Goal: Find specific page/section: Find specific page/section

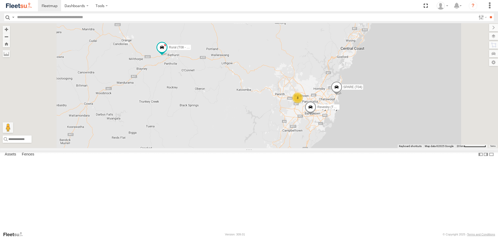
click at [0, 0] on span at bounding box center [0, 0] width 0 height 0
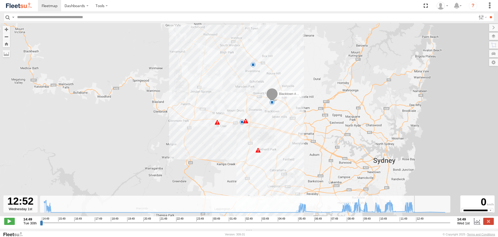
drag, startPoint x: 409, startPoint y: 226, endPoint x: 416, endPoint y: 226, distance: 7.2
type input "**********"
click at [416, 226] on input "range" at bounding box center [245, 223] width 410 height 5
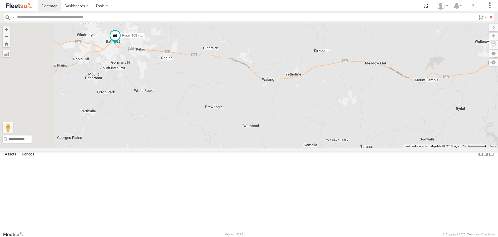
drag, startPoint x: 145, startPoint y: 65, endPoint x: 209, endPoint y: 119, distance: 83.5
click at [209, 119] on div "Brookvale (T10 - Gary) Rural (T08 - Matt) Revesby (T07 - Dave) SPARE (T04)" at bounding box center [249, 85] width 498 height 125
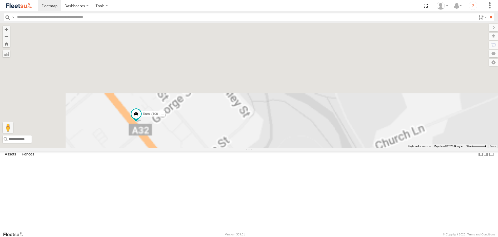
drag, startPoint x: 232, startPoint y: 45, endPoint x: 192, endPoint y: 192, distance: 153.2
click at [192, 148] on div "Brookvale (T10 - Gary) Rural (T08 - Matt) Revesby (T07 - Dave) SPARE (T04)" at bounding box center [249, 85] width 498 height 125
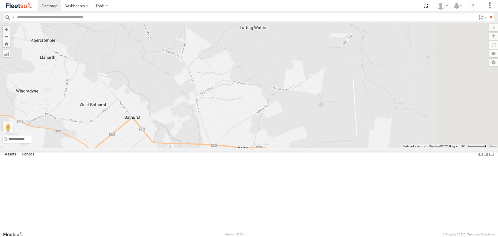
drag, startPoint x: 362, startPoint y: 205, endPoint x: 266, endPoint y: 174, distance: 101.1
click at [272, 148] on div "Rural (T08 - [PERSON_NAME])" at bounding box center [249, 85] width 498 height 125
